Goal: Browse casually

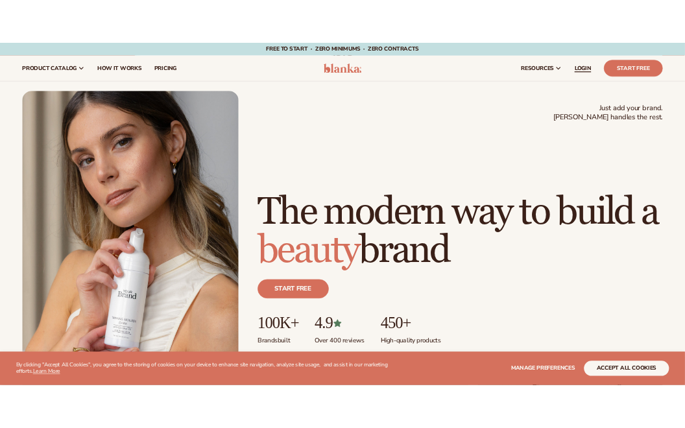
scroll to position [1, 0]
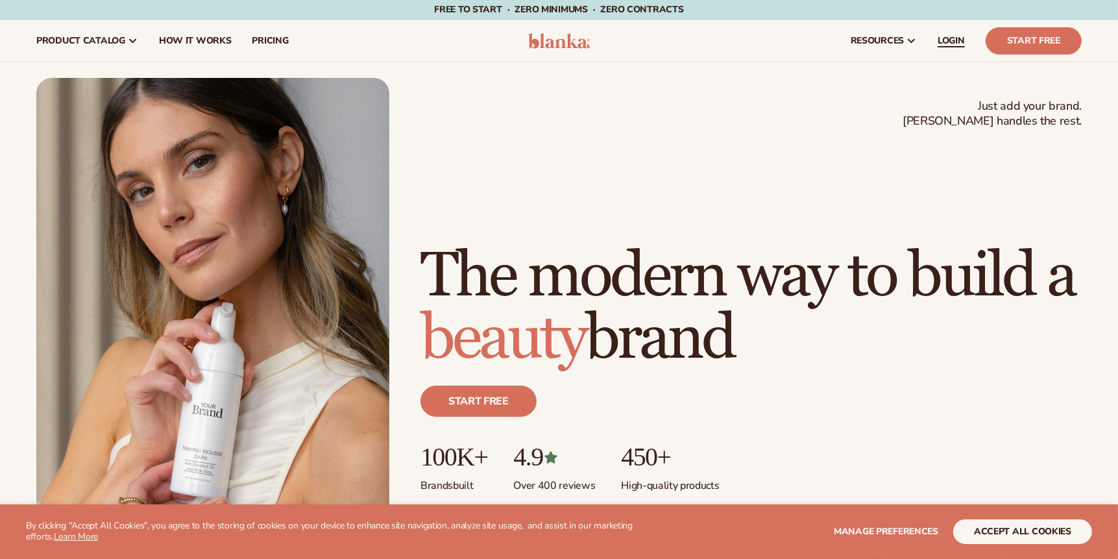
click at [951, 42] on span "LOGIN" at bounding box center [951, 41] width 27 height 10
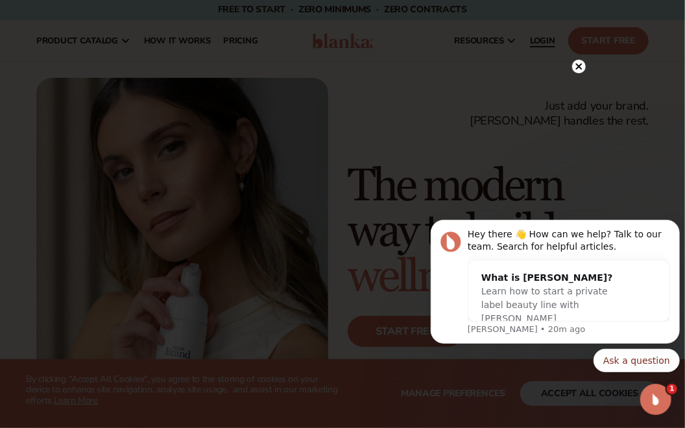
scroll to position [0, 0]
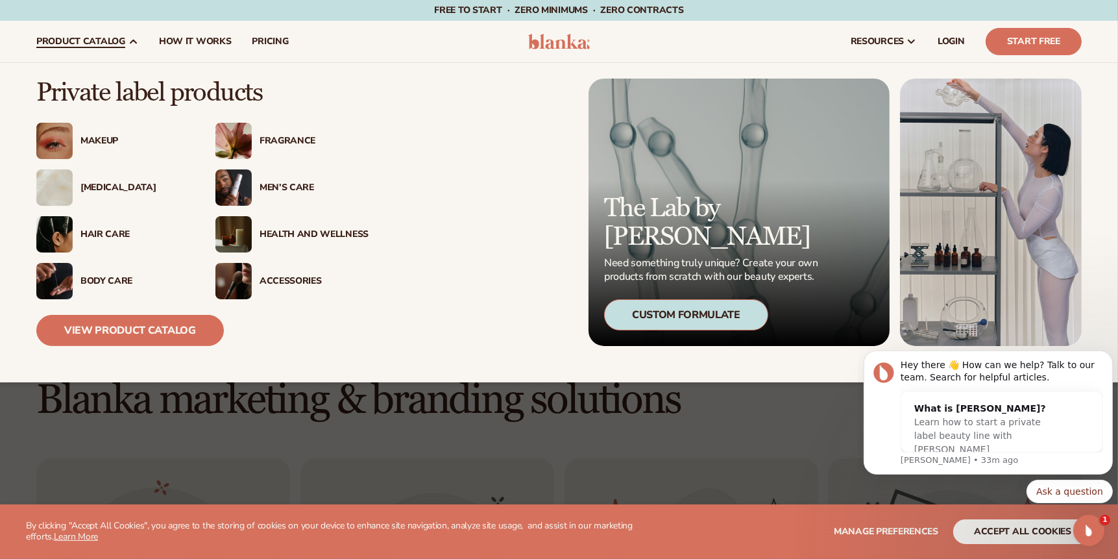
click at [269, 130] on div "Fragrance" at bounding box center [291, 141] width 153 height 36
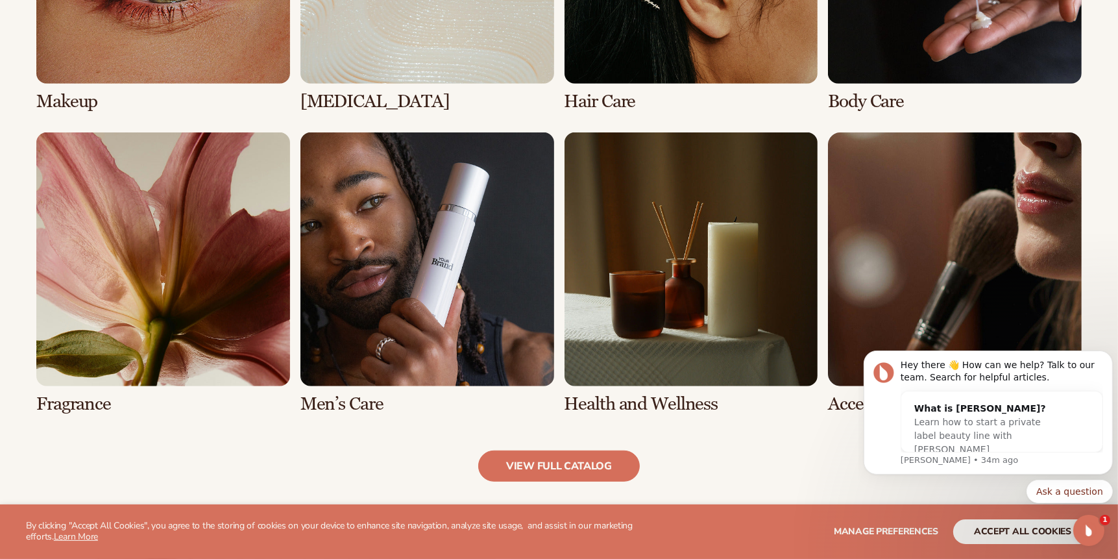
scroll to position [1146, 0]
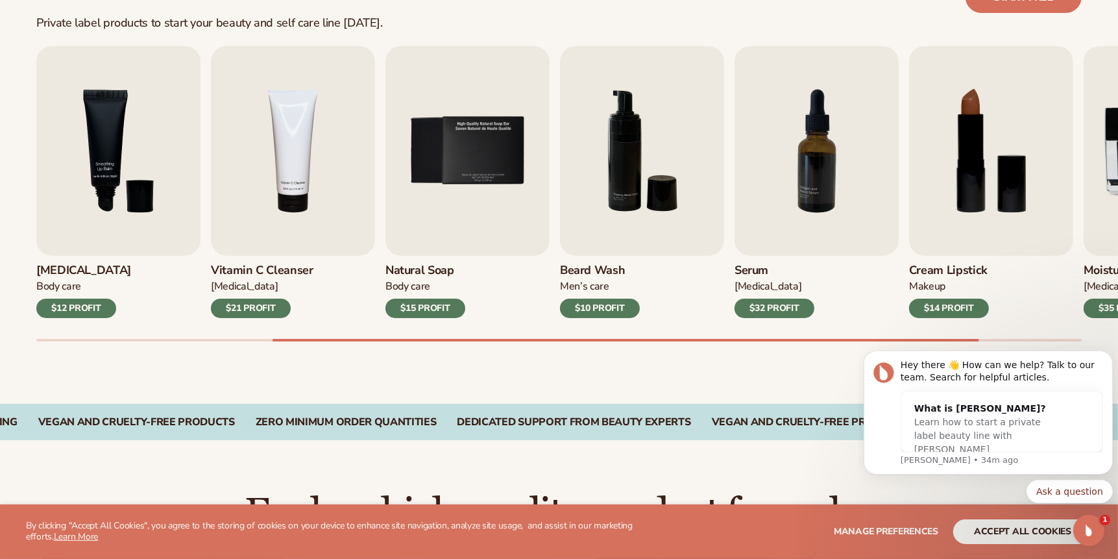
scroll to position [421, 0]
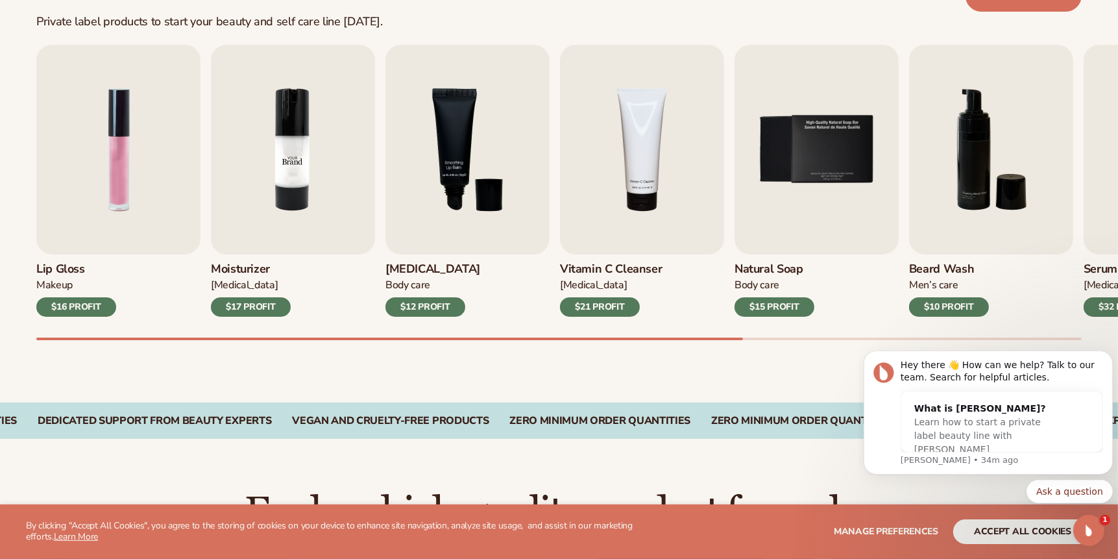
click at [300, 176] on img "2 / 9" at bounding box center [293, 150] width 164 height 210
click at [304, 170] on img "2 / 9" at bounding box center [293, 150] width 164 height 210
click at [287, 160] on img "2 / 9" at bounding box center [293, 150] width 164 height 210
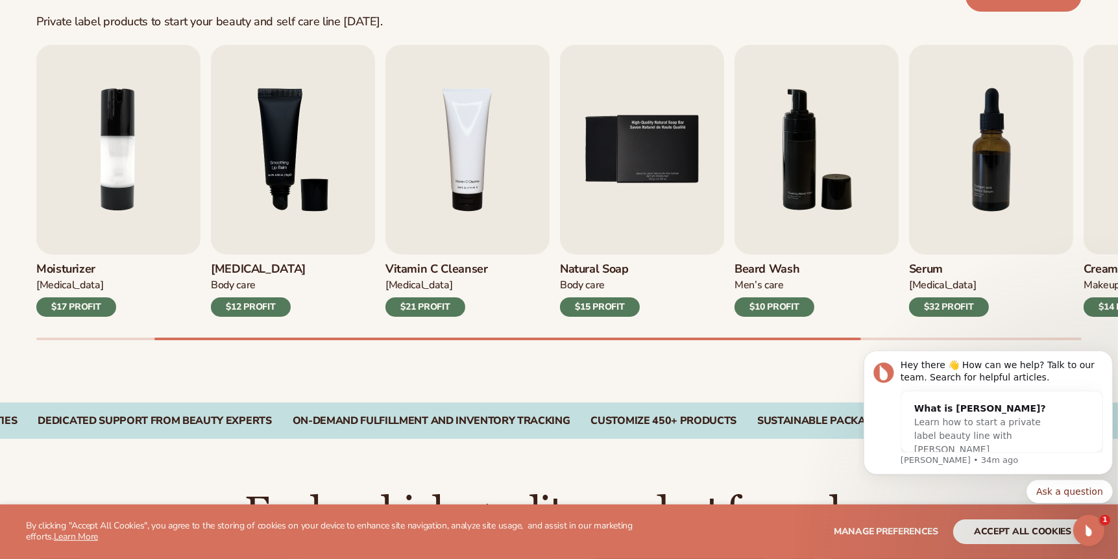
scroll to position [0, 0]
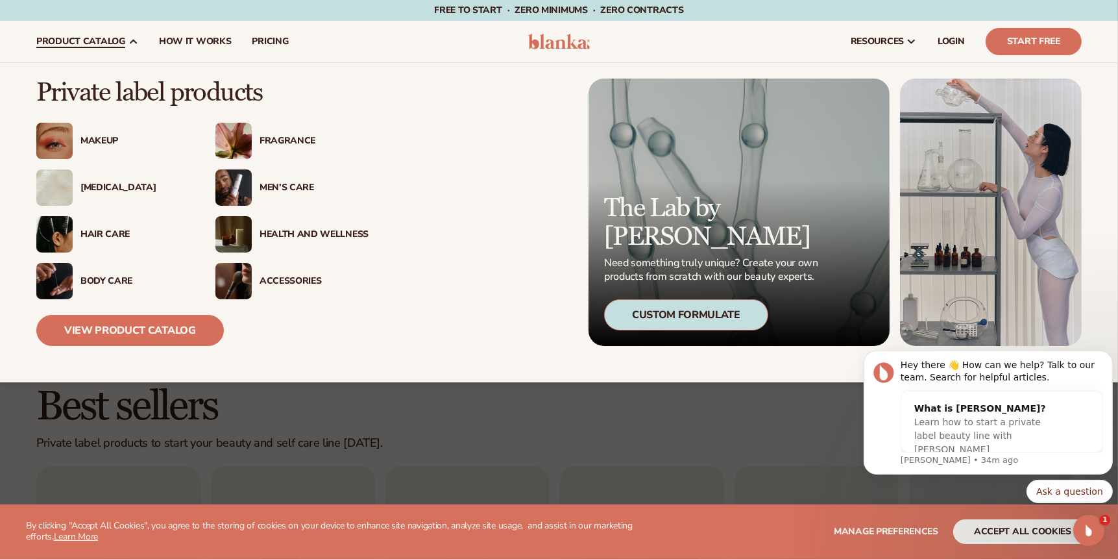
click at [300, 233] on div "Health And Wellness" at bounding box center [314, 234] width 109 height 11
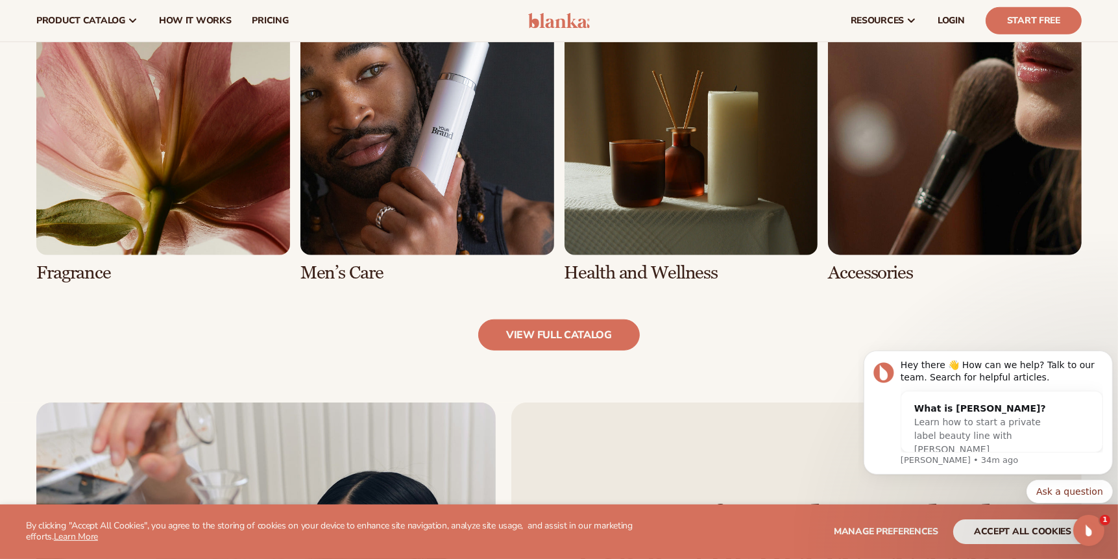
scroll to position [1276, 0]
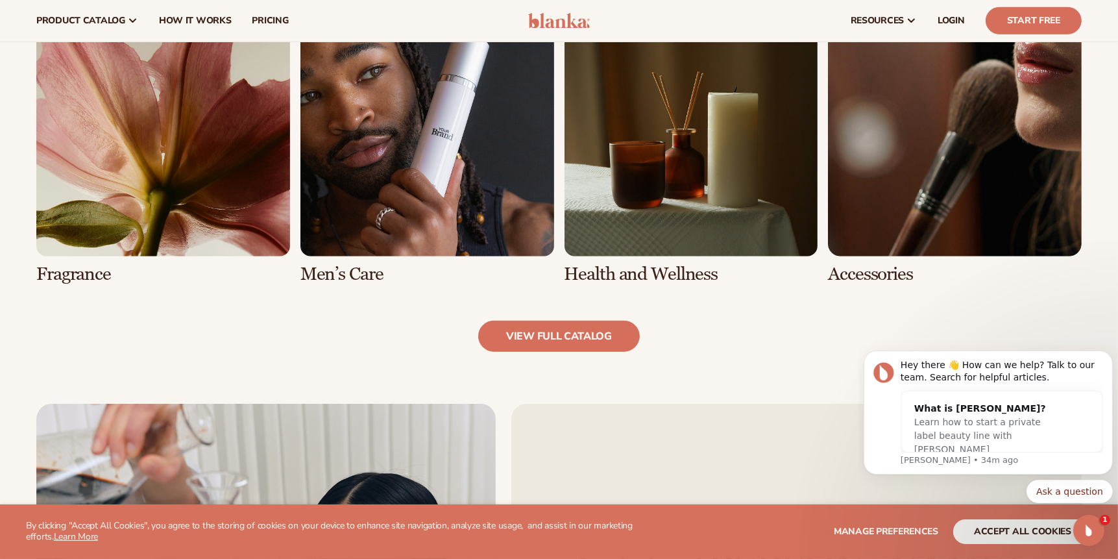
click at [665, 208] on link "7 / 8" at bounding box center [692, 144] width 254 height 282
